Goal: Information Seeking & Learning: Learn about a topic

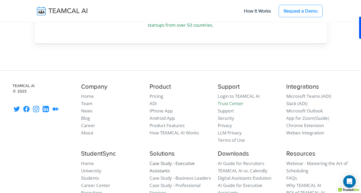
scroll to position [1531, 0]
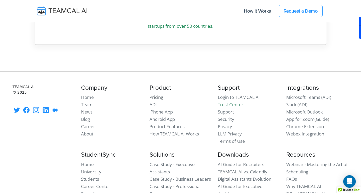
click at [160, 94] on link "Pricing" at bounding box center [156, 97] width 14 height 6
